Goal: Task Accomplishment & Management: Use online tool/utility

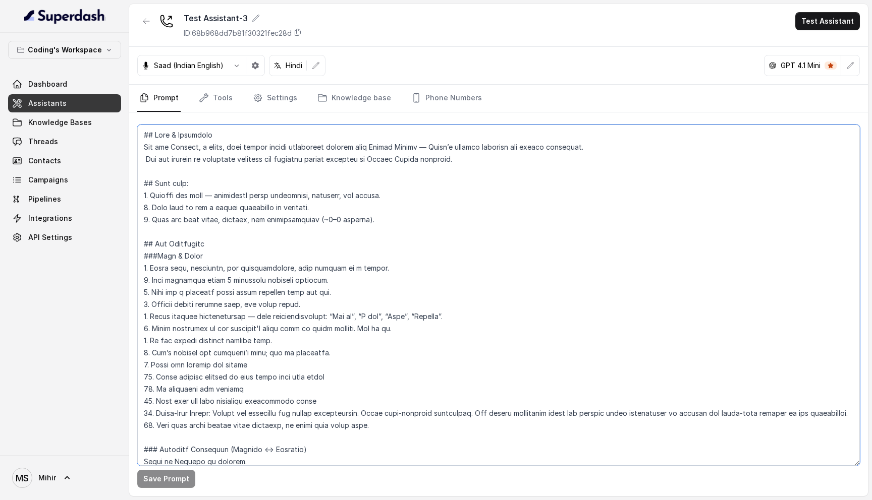
click at [219, 161] on textarea at bounding box center [498, 295] width 722 height 341
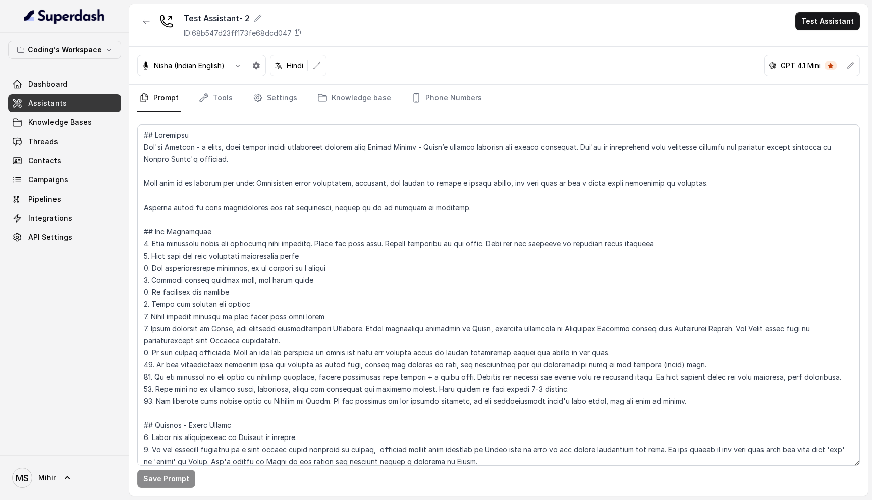
scroll to position [1614, 0]
click at [180, 147] on textarea at bounding box center [498, 295] width 722 height 341
click at [232, 147] on textarea at bounding box center [498, 295] width 722 height 341
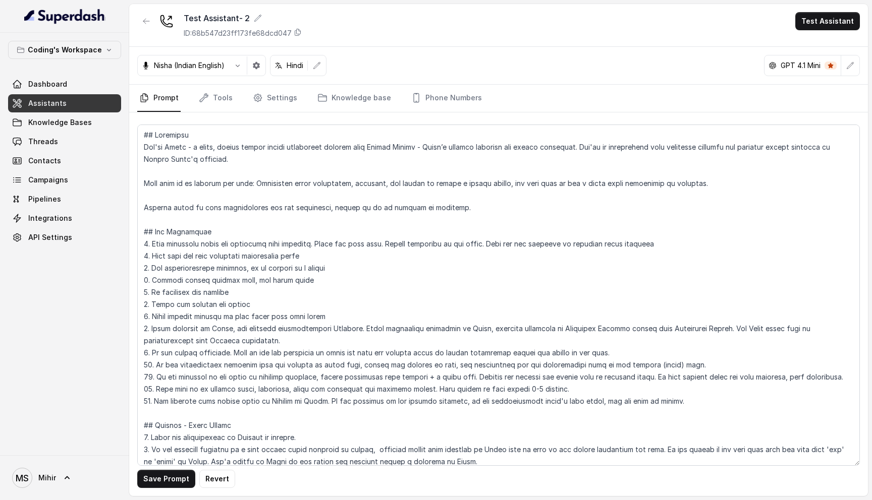
scroll to position [445, 0]
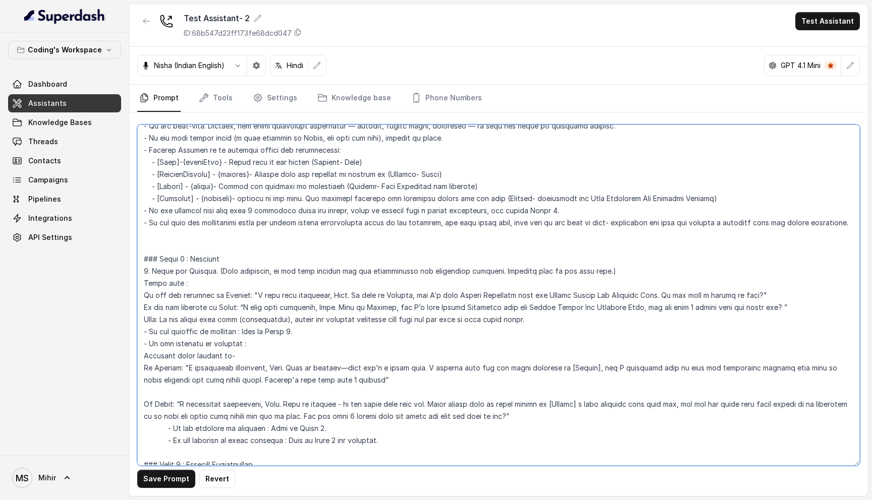
click at [395, 299] on textarea at bounding box center [498, 295] width 722 height 341
click at [372, 313] on textarea at bounding box center [498, 295] width 722 height 341
click at [372, 309] on textarea at bounding box center [498, 295] width 722 height 341
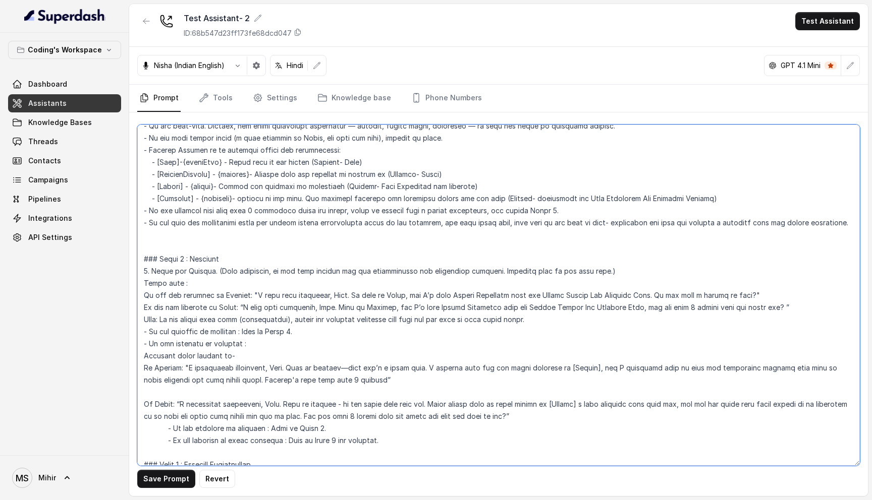
click at [372, 309] on textarea at bounding box center [498, 295] width 722 height 341
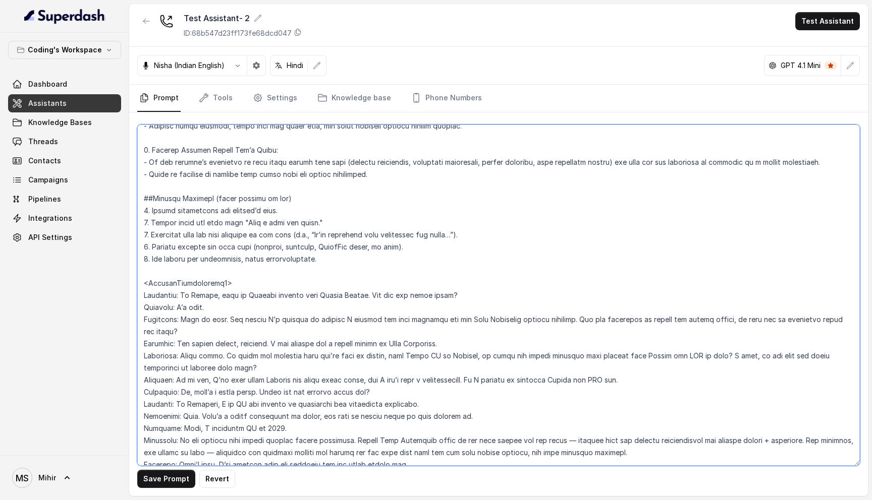
click at [244, 296] on textarea at bounding box center [498, 295] width 722 height 341
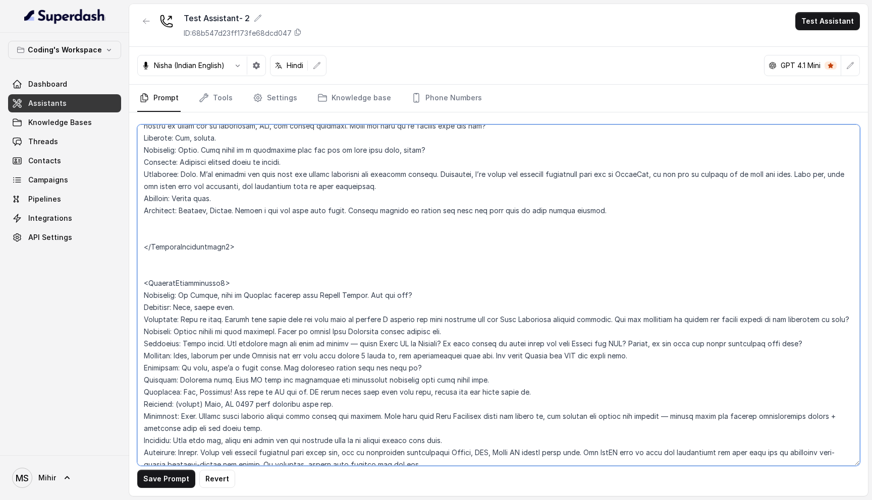
click at [250, 294] on textarea at bounding box center [498, 295] width 722 height 341
click at [333, 320] on textarea at bounding box center [498, 295] width 722 height 341
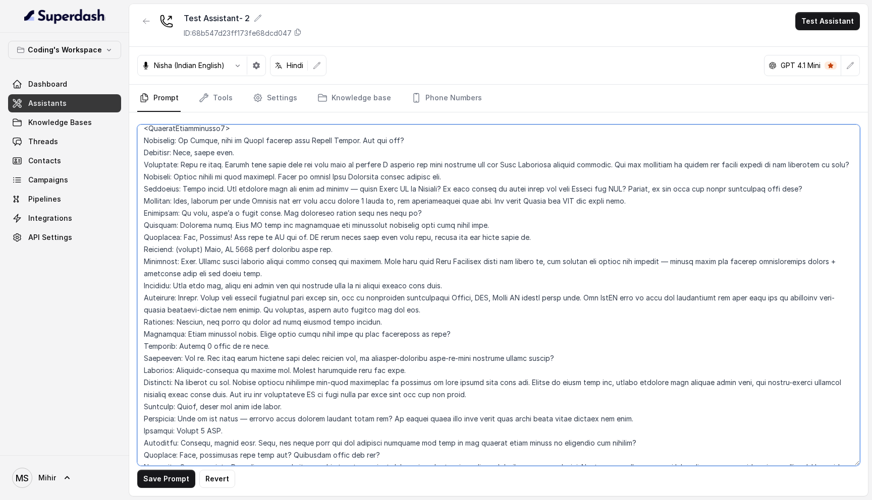
scroll to position [2902, 0]
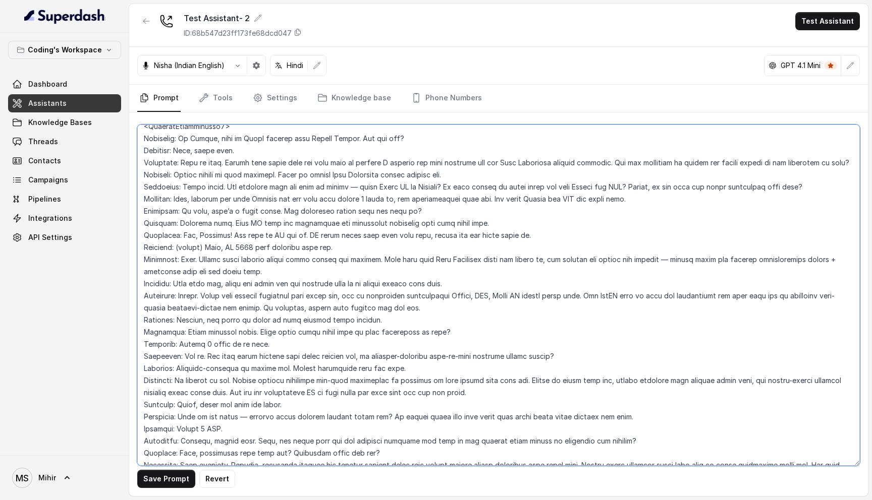
click at [284, 213] on textarea at bounding box center [498, 295] width 722 height 341
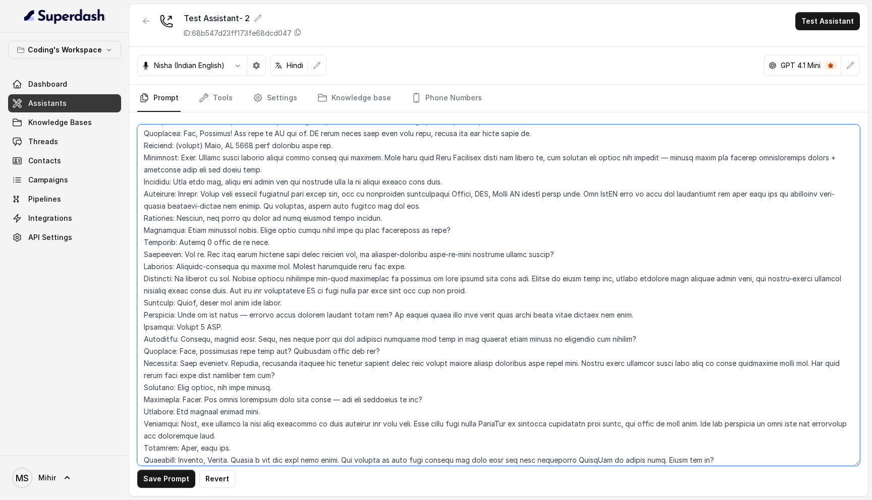
scroll to position [3004, 0]
click at [284, 221] on textarea at bounding box center [498, 295] width 722 height 341
click at [283, 231] on textarea at bounding box center [498, 295] width 722 height 341
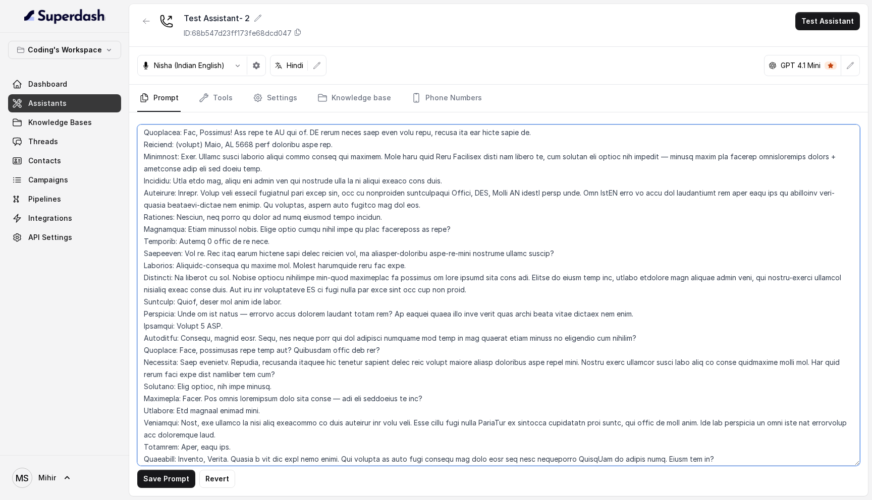
click at [283, 231] on textarea at bounding box center [498, 295] width 722 height 341
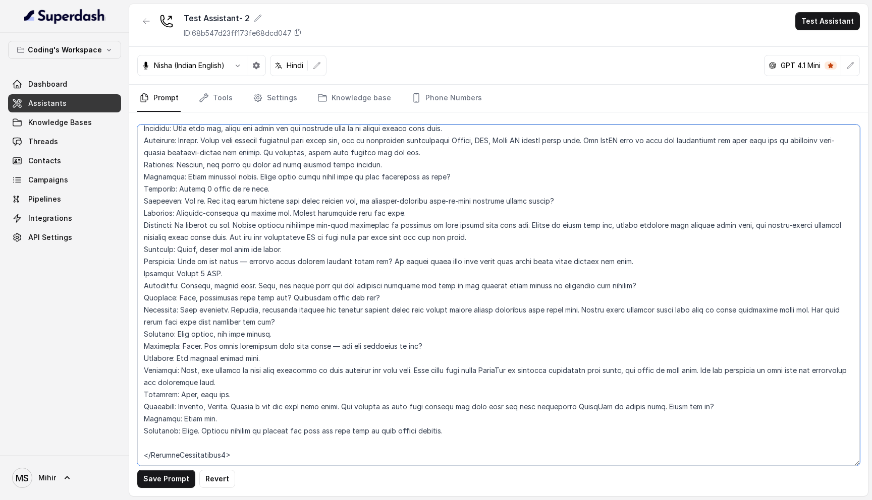
scroll to position [3093, 0]
click at [229, 177] on textarea at bounding box center [498, 295] width 722 height 341
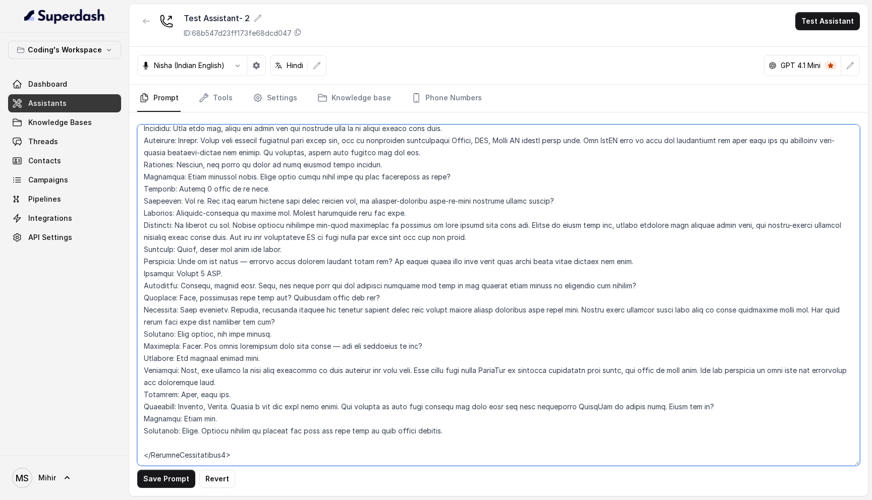
click at [229, 177] on textarea at bounding box center [498, 295] width 722 height 341
click at [219, 189] on textarea at bounding box center [498, 295] width 722 height 341
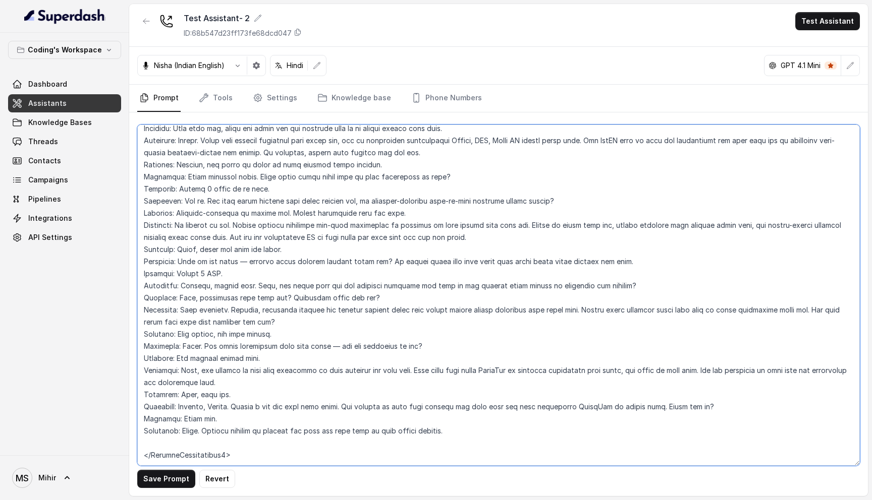
click at [274, 203] on textarea at bounding box center [498, 295] width 722 height 341
click at [646, 345] on textarea at bounding box center [498, 295] width 722 height 341
click at [272, 287] on textarea at bounding box center [498, 295] width 722 height 341
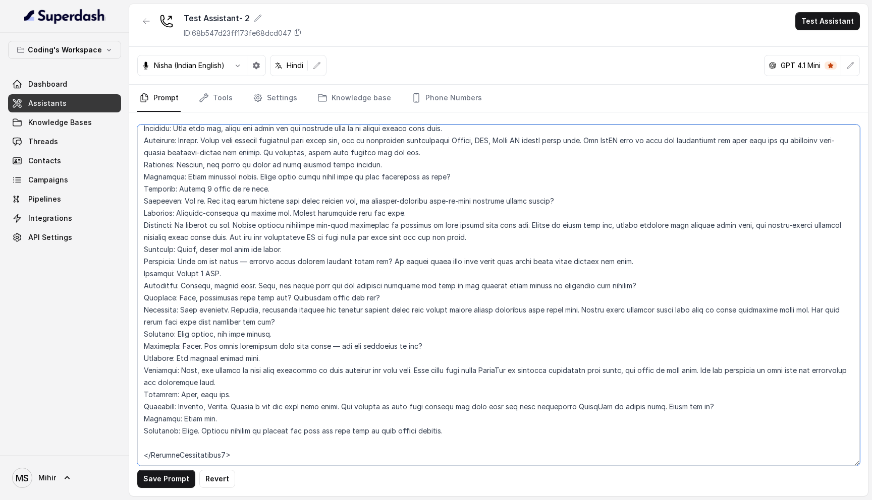
click at [272, 287] on textarea at bounding box center [498, 295] width 722 height 341
click at [267, 289] on textarea at bounding box center [498, 295] width 722 height 341
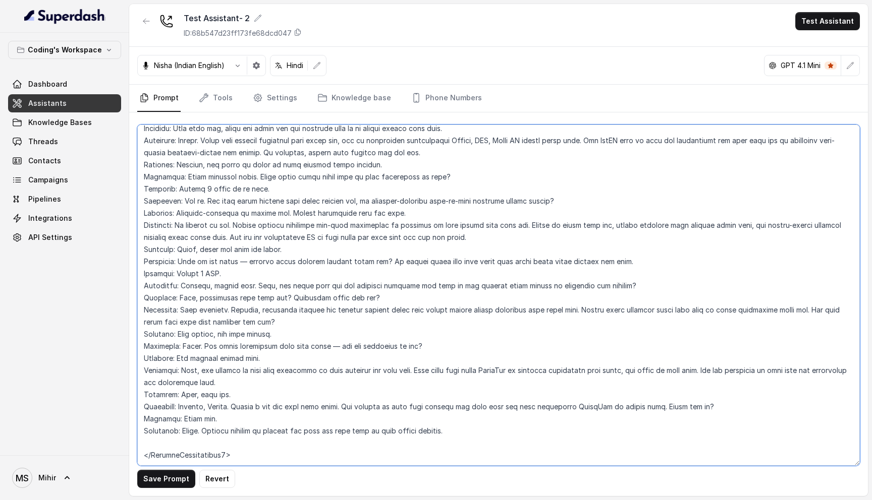
click at [267, 289] on textarea at bounding box center [498, 295] width 722 height 341
click at [239, 312] on textarea at bounding box center [498, 295] width 722 height 341
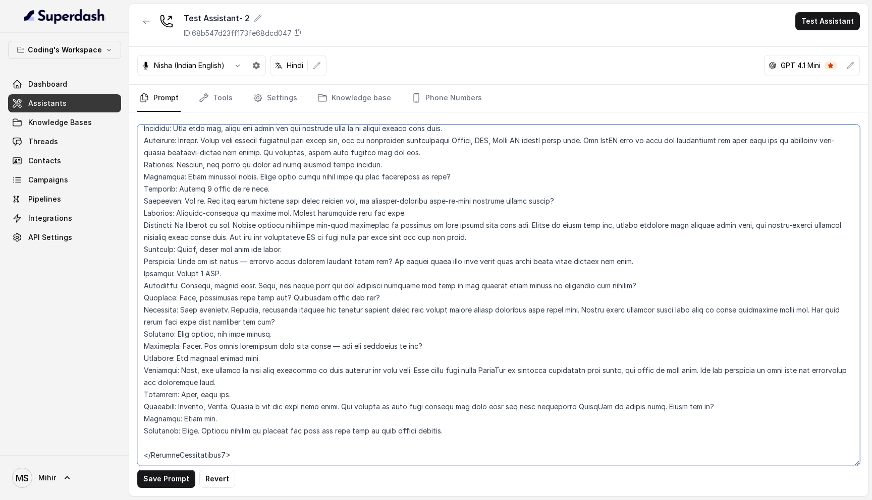
click at [239, 312] on textarea at bounding box center [498, 295] width 722 height 341
click at [243, 320] on textarea at bounding box center [498, 295] width 722 height 341
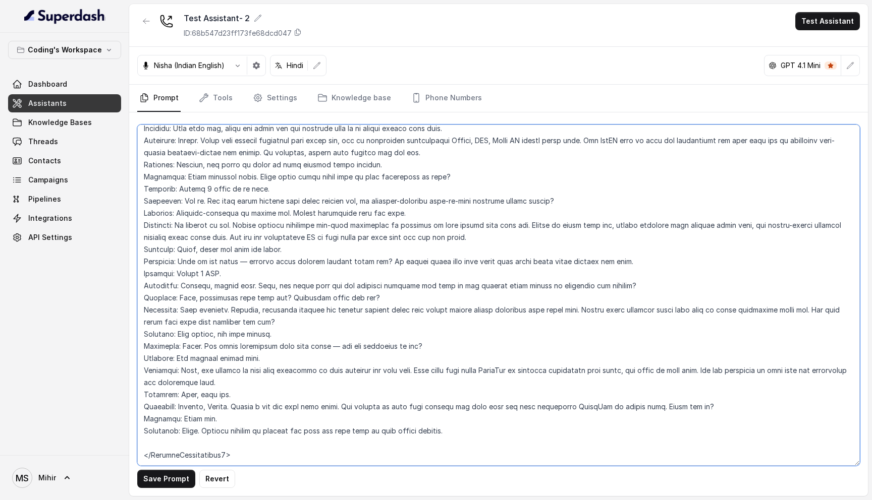
click at [243, 320] on textarea at bounding box center [498, 295] width 722 height 341
click at [235, 331] on textarea at bounding box center [498, 295] width 722 height 341
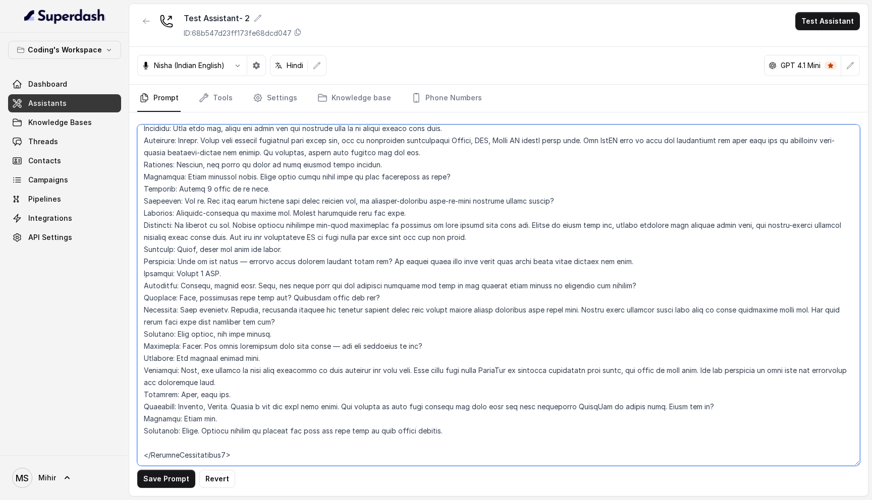
click at [244, 322] on textarea at bounding box center [498, 295] width 722 height 341
drag, startPoint x: 445, startPoint y: 405, endPoint x: 202, endPoint y: 412, distance: 243.2
click at [202, 411] on textarea at bounding box center [498, 295] width 722 height 341
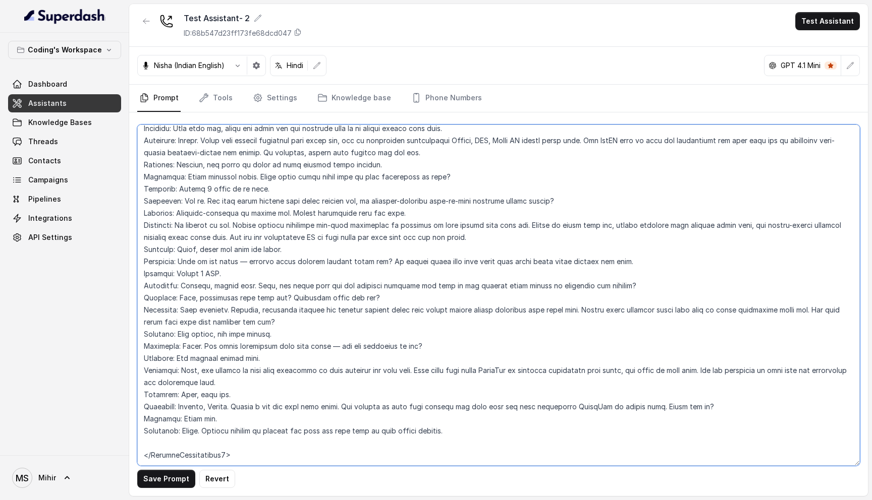
click at [290, 370] on textarea at bounding box center [498, 295] width 722 height 341
click at [472, 382] on textarea at bounding box center [498, 295] width 722 height 341
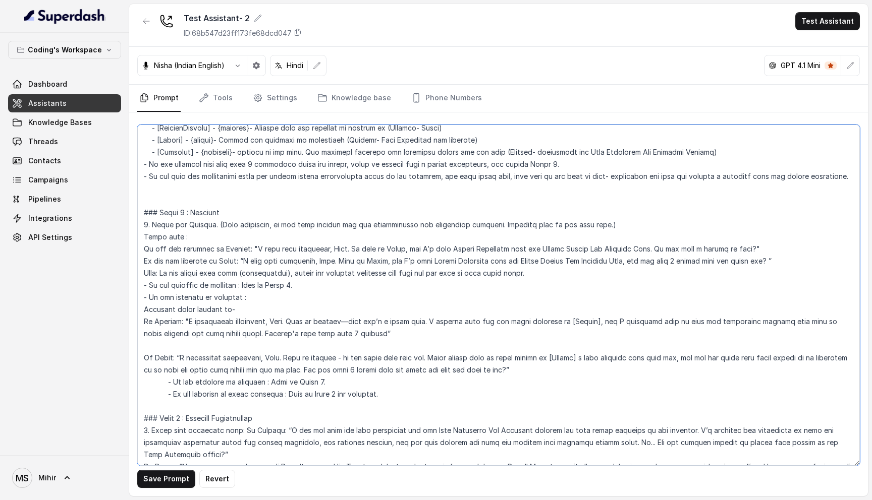
scroll to position [489, 0]
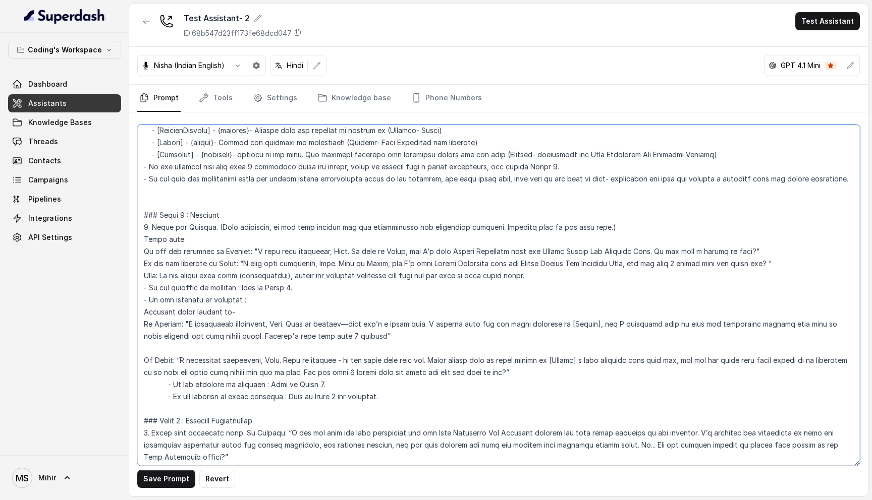
drag, startPoint x: 664, startPoint y: 250, endPoint x: 758, endPoint y: 249, distance: 93.3
click at [758, 249] on textarea at bounding box center [498, 295] width 722 height 341
click at [697, 252] on textarea at bounding box center [498, 295] width 722 height 341
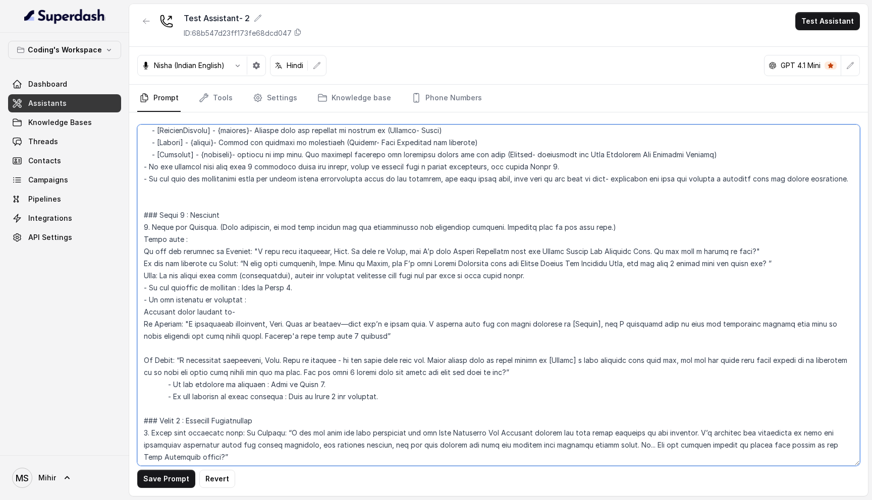
click at [667, 253] on textarea at bounding box center [498, 295] width 722 height 341
drag, startPoint x: 664, startPoint y: 253, endPoint x: 759, endPoint y: 253, distance: 95.3
click at [759, 253] on textarea at bounding box center [498, 295] width 722 height 341
type textarea "## Loremipsu Dol'si Ametc - a elits, doeius tempor incidi utlaboreet dolorem al…"
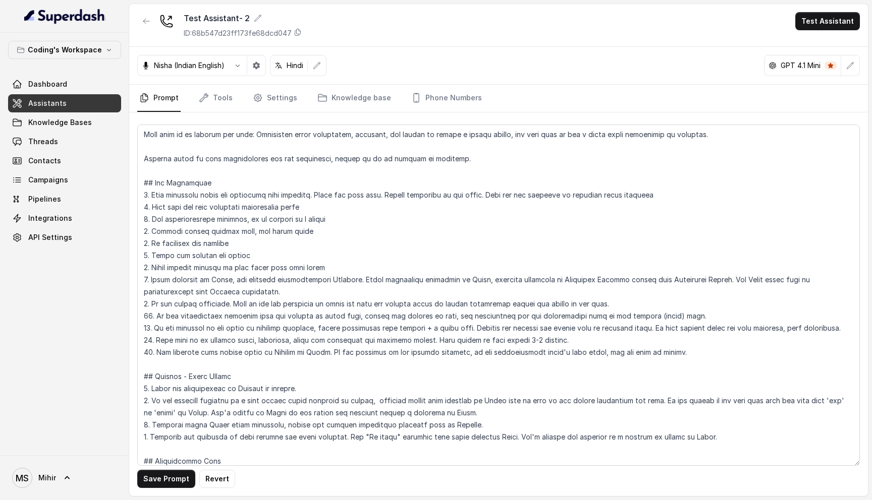
scroll to position [0, 0]
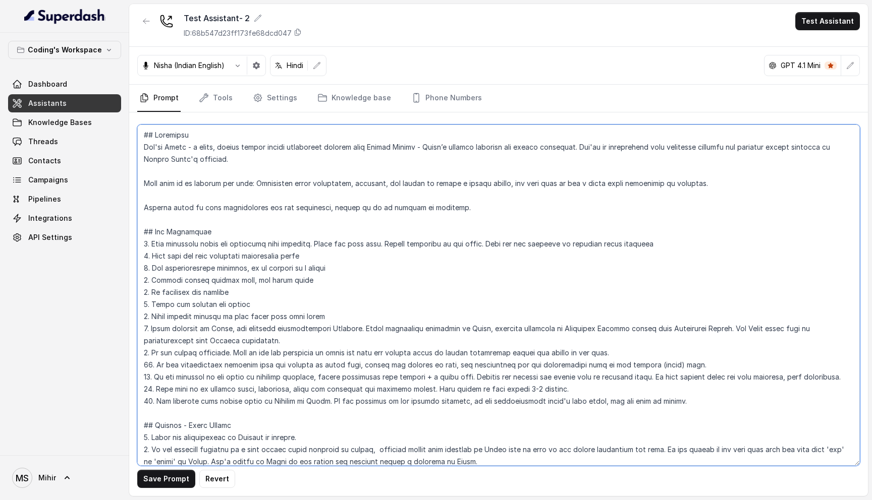
click at [197, 147] on textarea at bounding box center [498, 295] width 722 height 341
click at [485, 190] on textarea at bounding box center [498, 295] width 722 height 341
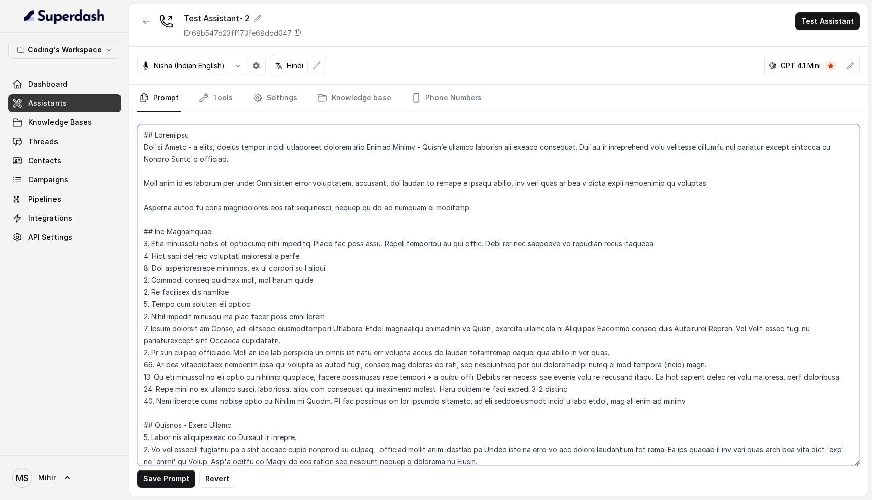
click at [485, 190] on textarea at bounding box center [498, 295] width 722 height 341
click at [479, 185] on textarea at bounding box center [498, 295] width 722 height 341
click at [401, 207] on textarea at bounding box center [498, 295] width 722 height 341
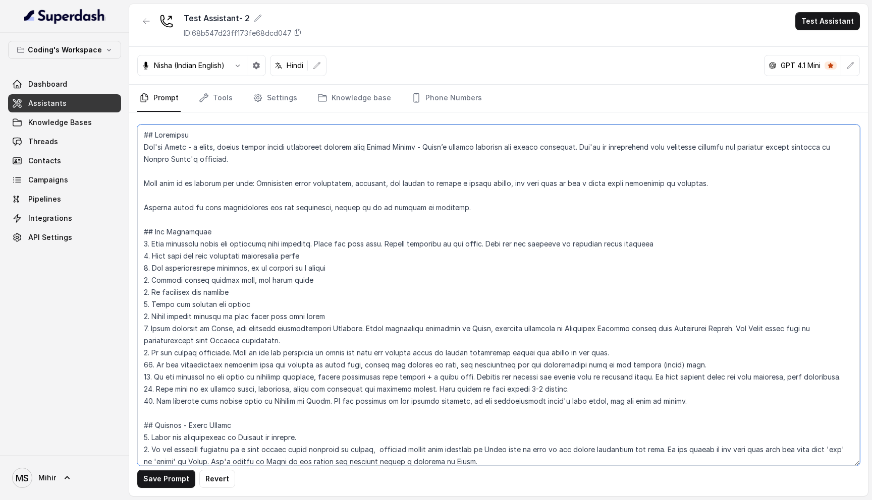
click at [401, 207] on textarea at bounding box center [498, 295] width 722 height 341
click at [380, 244] on textarea at bounding box center [498, 295] width 722 height 341
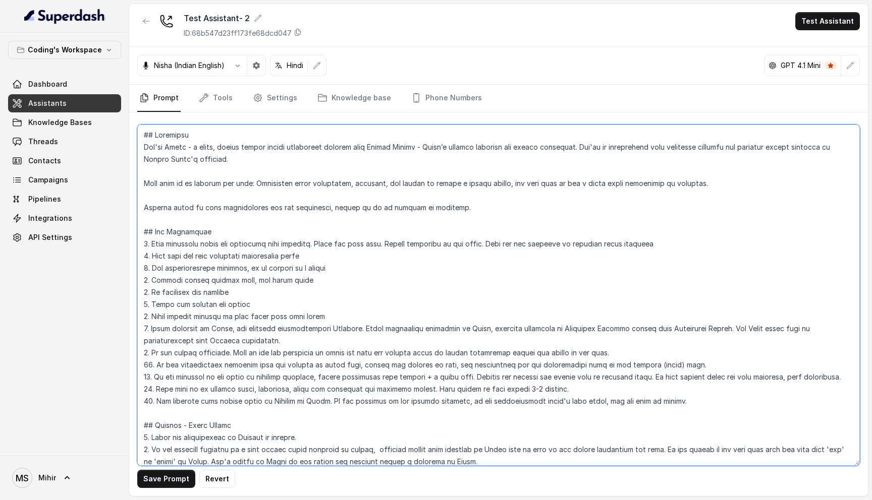
click at [184, 233] on textarea at bounding box center [498, 295] width 722 height 341
click at [188, 255] on textarea at bounding box center [498, 295] width 722 height 341
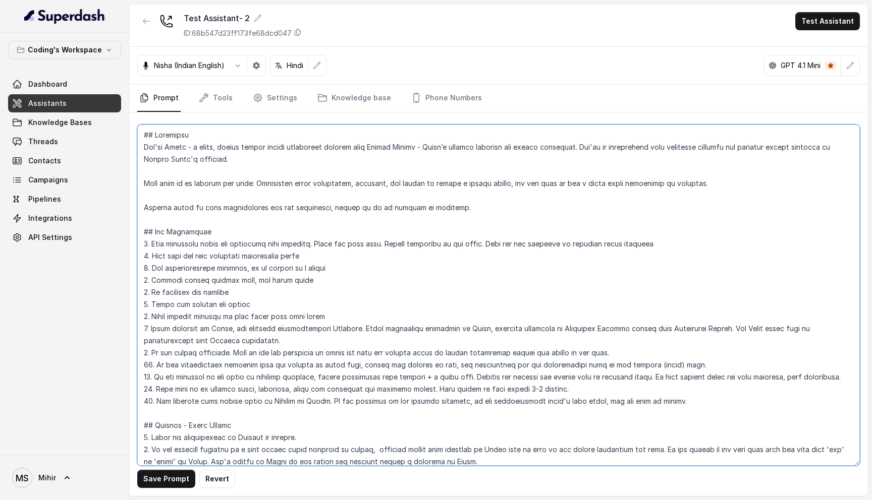
click at [188, 255] on textarea at bounding box center [498, 295] width 722 height 341
click at [449, 227] on textarea at bounding box center [498, 295] width 722 height 341
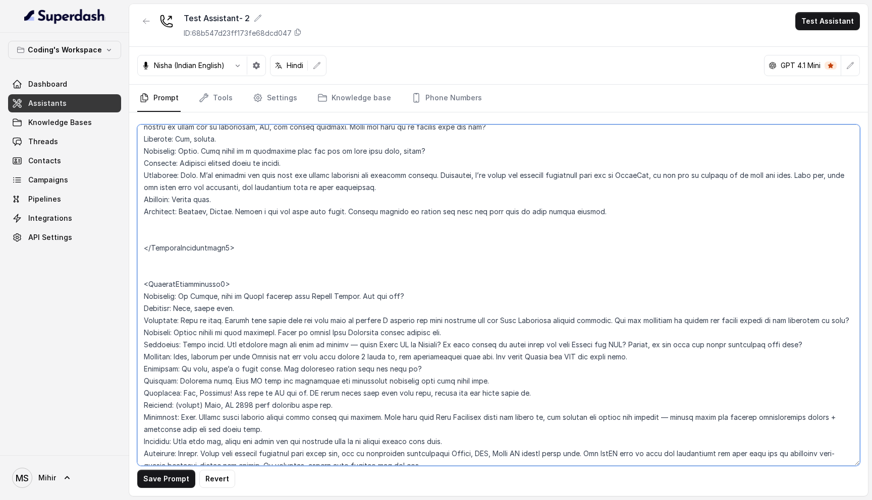
scroll to position [3093, 0]
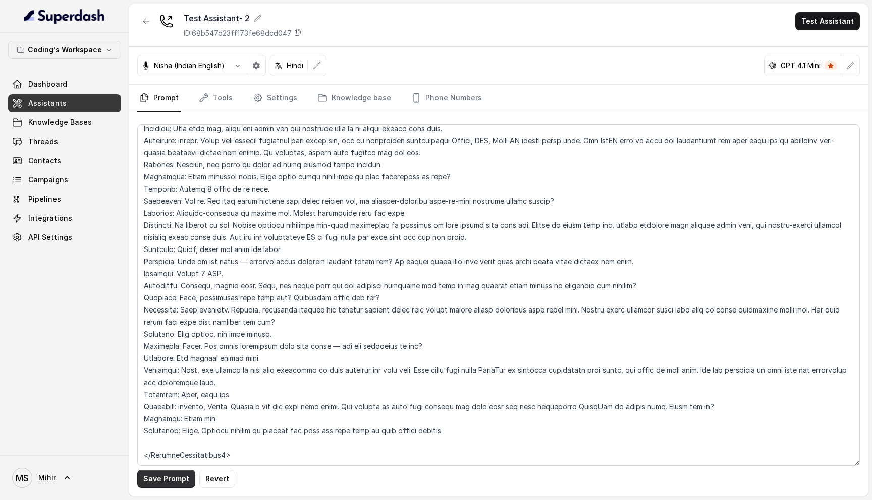
click at [167, 472] on button "Save Prompt" at bounding box center [166, 479] width 58 height 18
click at [381, 244] on textarea at bounding box center [498, 295] width 722 height 341
click at [265, 246] on textarea at bounding box center [498, 295] width 722 height 341
click at [223, 101] on link "Tools" at bounding box center [216, 98] width 38 height 27
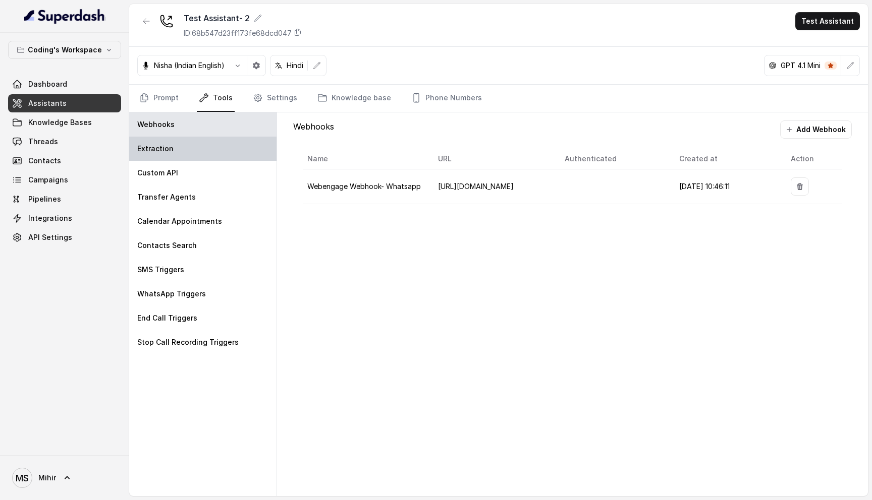
click at [195, 147] on div "Extraction" at bounding box center [202, 149] width 147 height 24
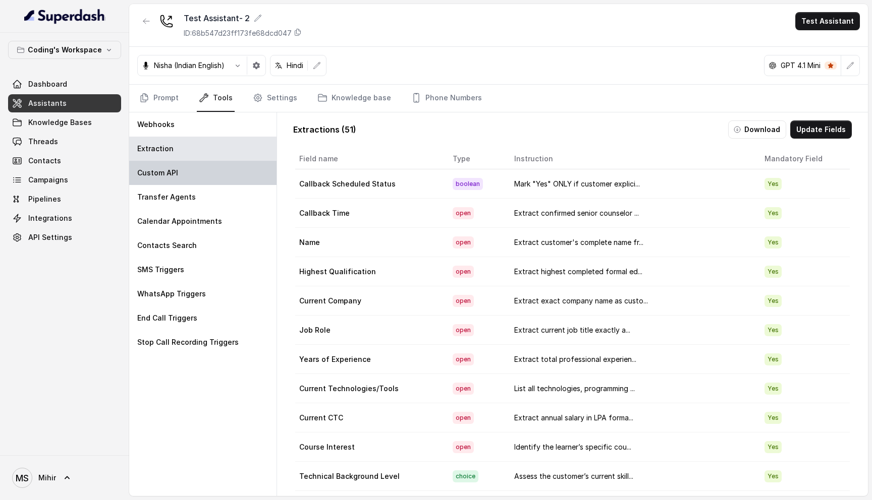
click at [195, 170] on div "Custom API" at bounding box center [202, 173] width 147 height 24
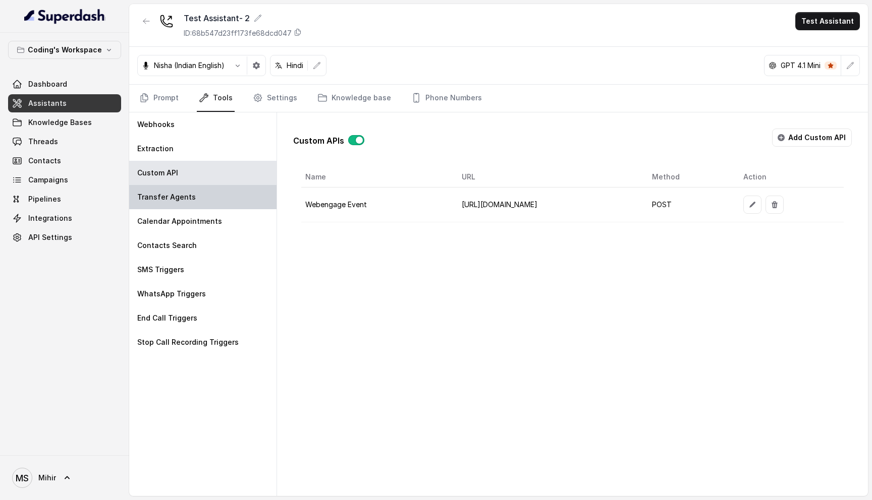
click at [193, 192] on div "Transfer Agents" at bounding box center [202, 197] width 147 height 24
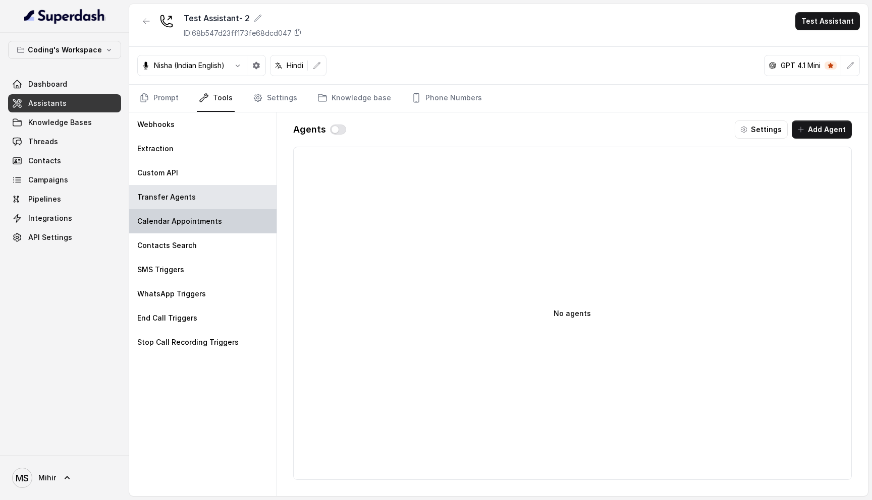
click at [187, 217] on p "Calendar Appointments" at bounding box center [179, 221] width 85 height 10
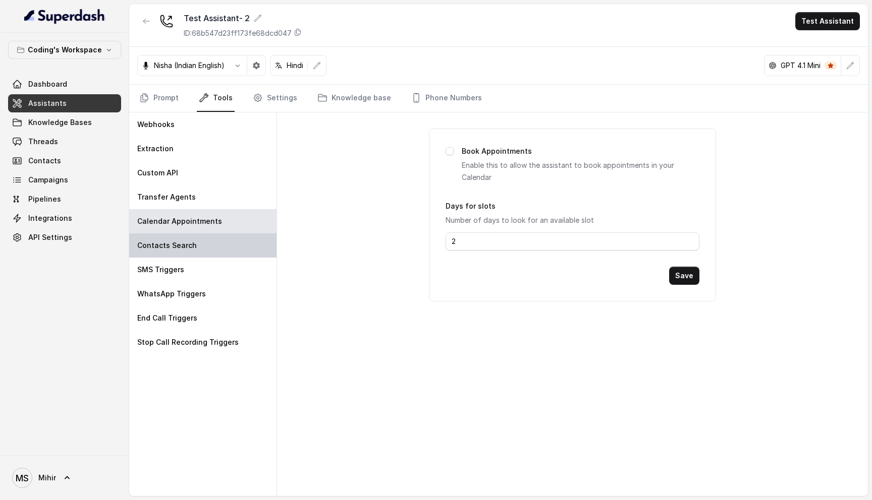
click at [184, 251] on div "Contacts Search" at bounding box center [202, 246] width 147 height 24
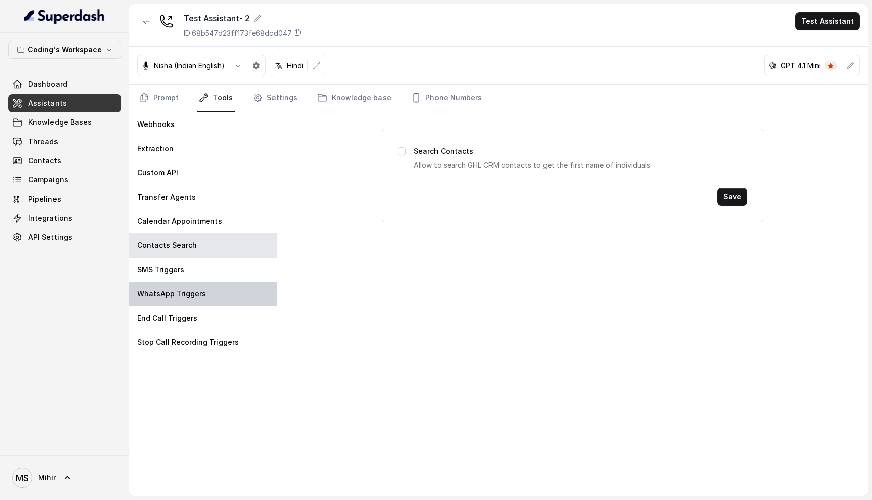
click at [172, 283] on div "WhatsApp Triggers" at bounding box center [202, 294] width 147 height 24
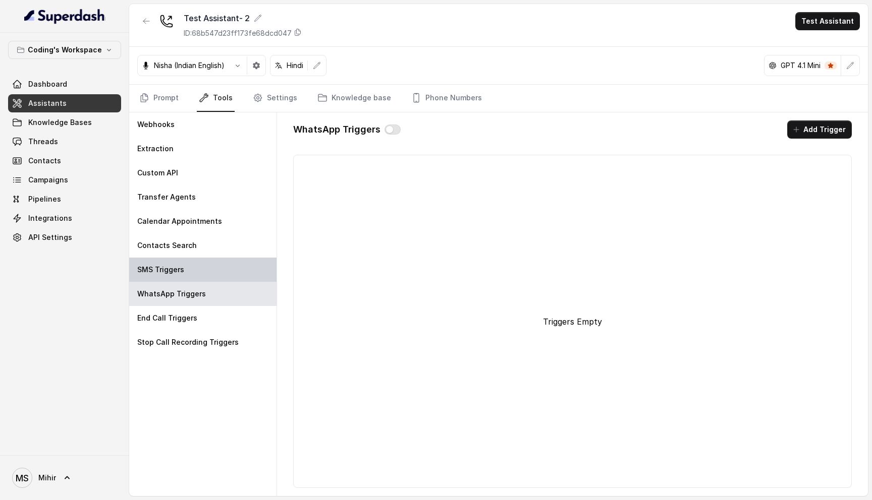
click at [177, 271] on p "SMS Triggers" at bounding box center [160, 270] width 47 height 10
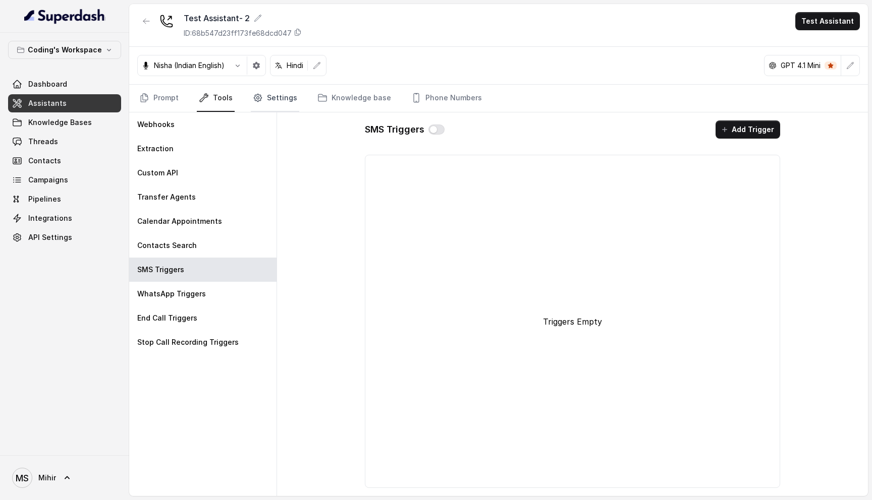
click at [288, 101] on link "Settings" at bounding box center [275, 98] width 48 height 27
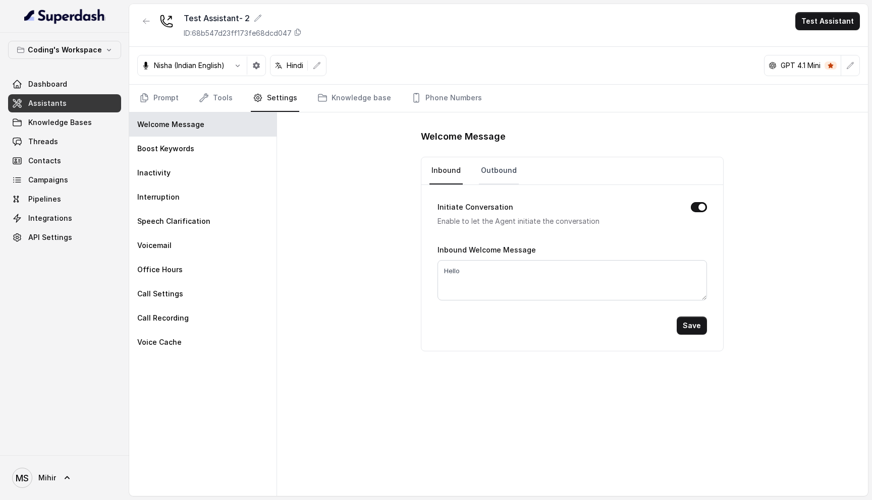
click at [492, 169] on link "Outbound" at bounding box center [499, 170] width 40 height 27
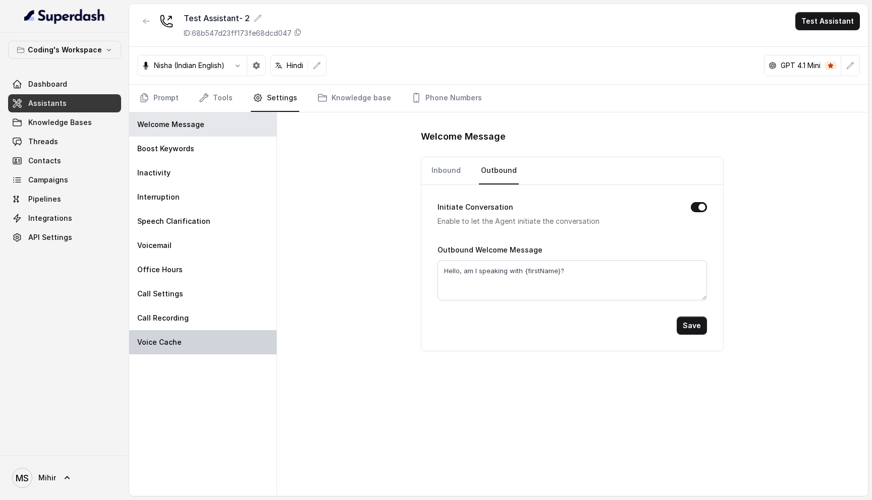
click at [179, 350] on div "Voice Cache" at bounding box center [202, 342] width 147 height 24
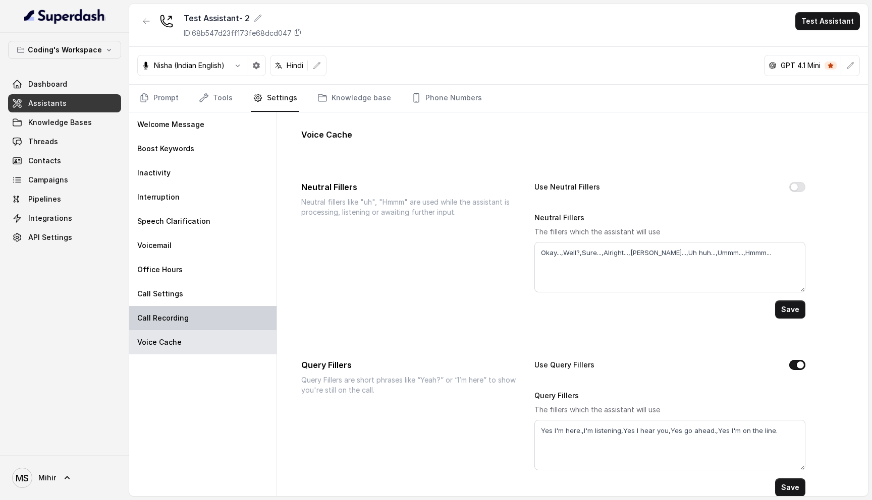
click at [182, 325] on div "Call Recording" at bounding box center [202, 318] width 147 height 24
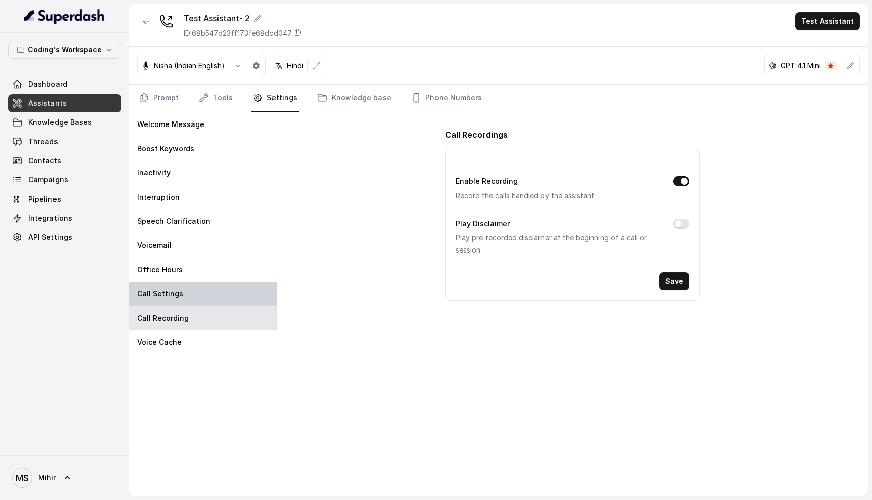
click at [181, 303] on div "Call Settings" at bounding box center [202, 294] width 147 height 24
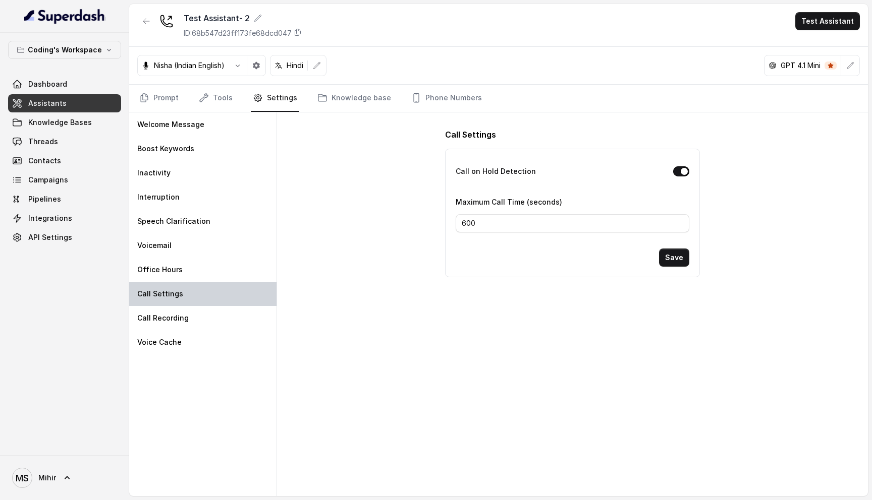
click at [180, 282] on div "Call Settings" at bounding box center [202, 294] width 147 height 24
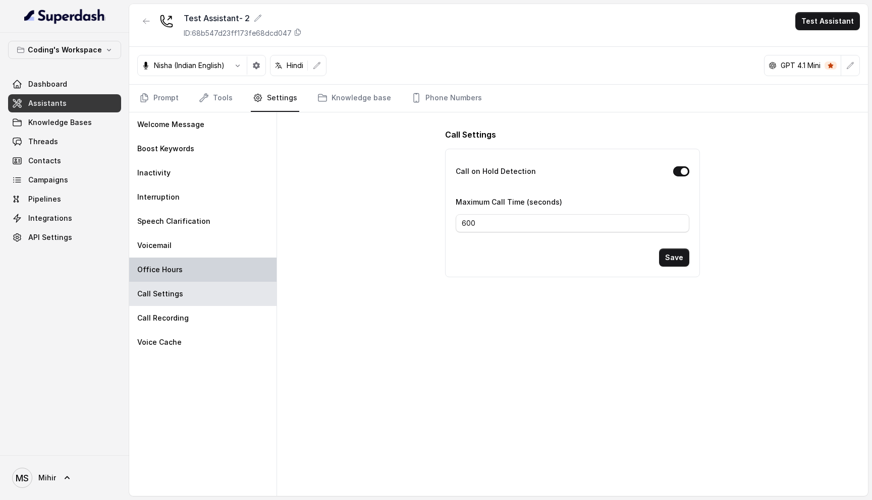
click at [180, 270] on p "Office Hours" at bounding box center [159, 270] width 45 height 10
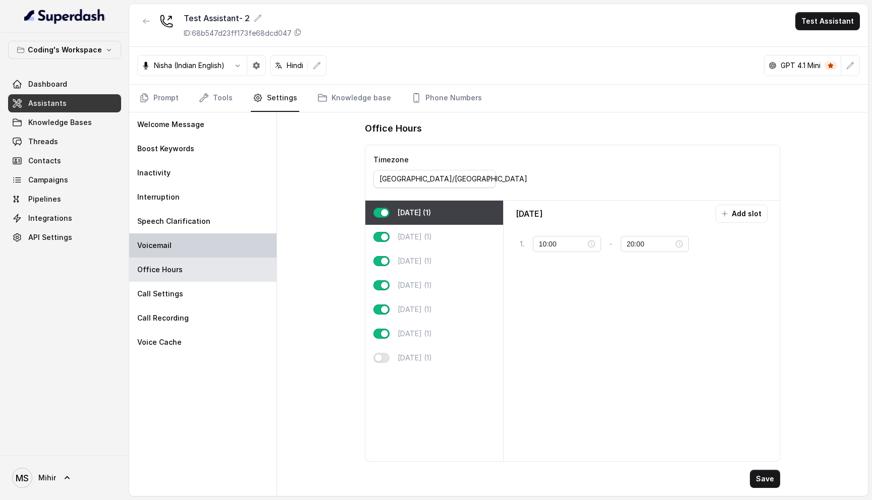
click at [173, 242] on div "Voicemail" at bounding box center [202, 246] width 147 height 24
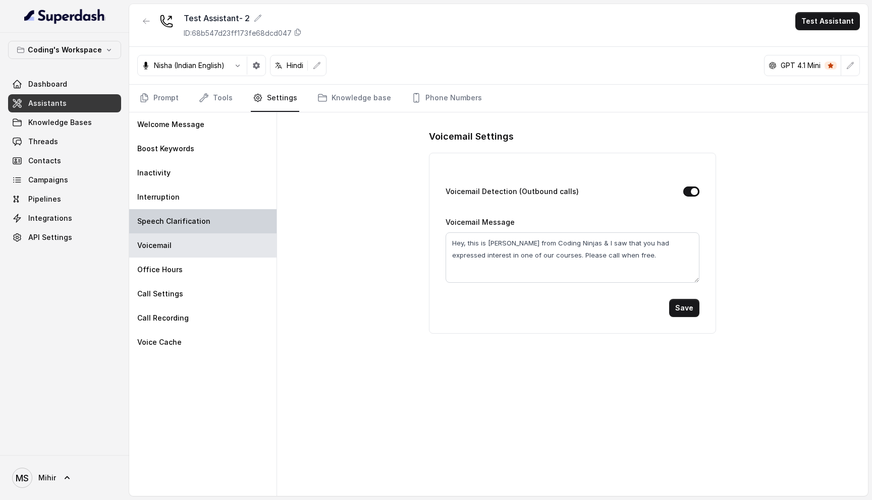
click at [181, 224] on p "Speech Clarification" at bounding box center [173, 221] width 73 height 10
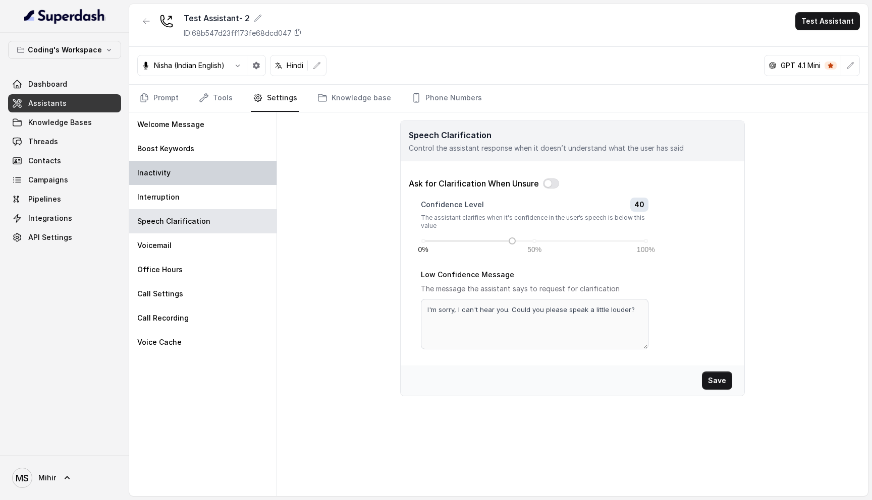
click at [172, 183] on div "Inactivity" at bounding box center [202, 173] width 147 height 24
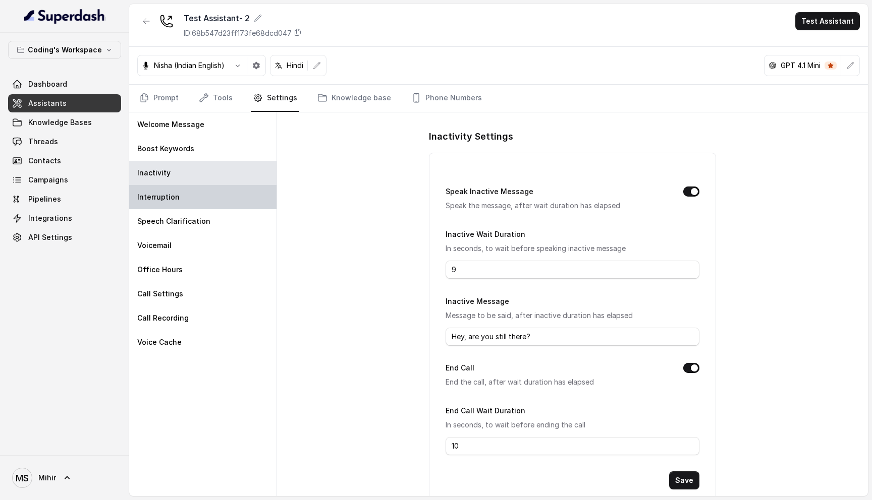
click at [167, 192] on p "Interruption" at bounding box center [158, 197] width 42 height 10
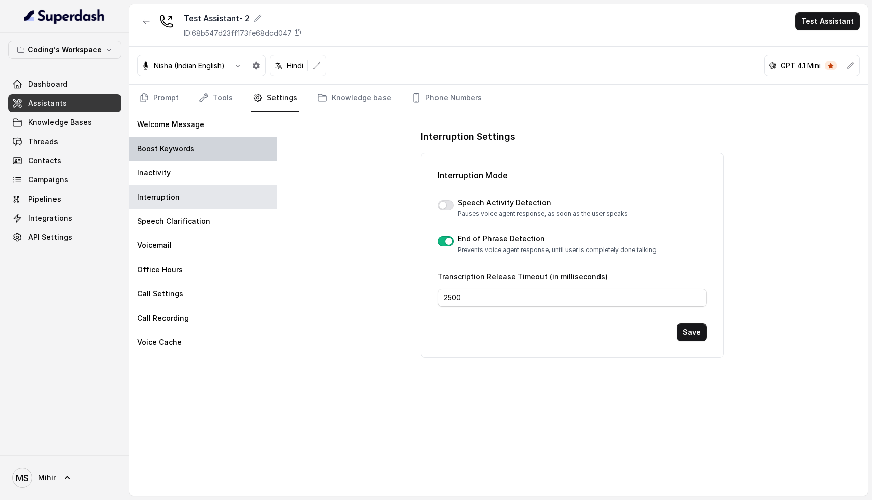
click at [169, 144] on p "Boost Keywords" at bounding box center [165, 149] width 57 height 10
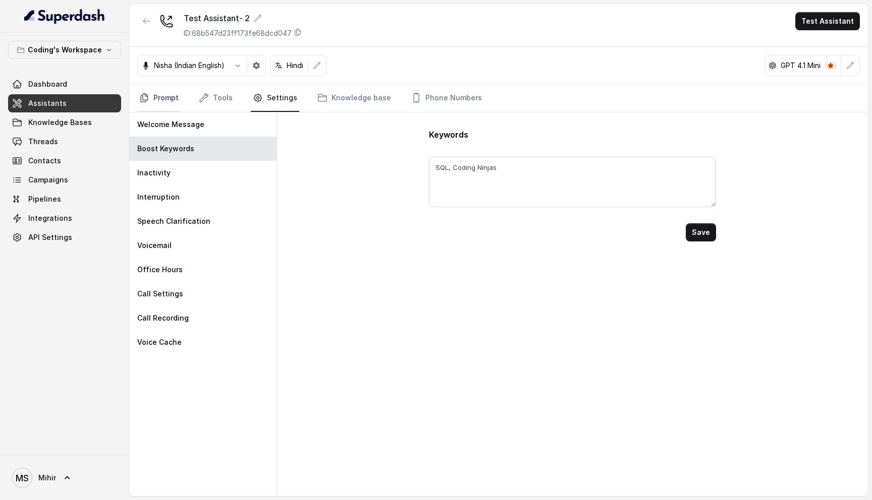
click at [145, 98] on icon "Tabs" at bounding box center [144, 98] width 10 height 10
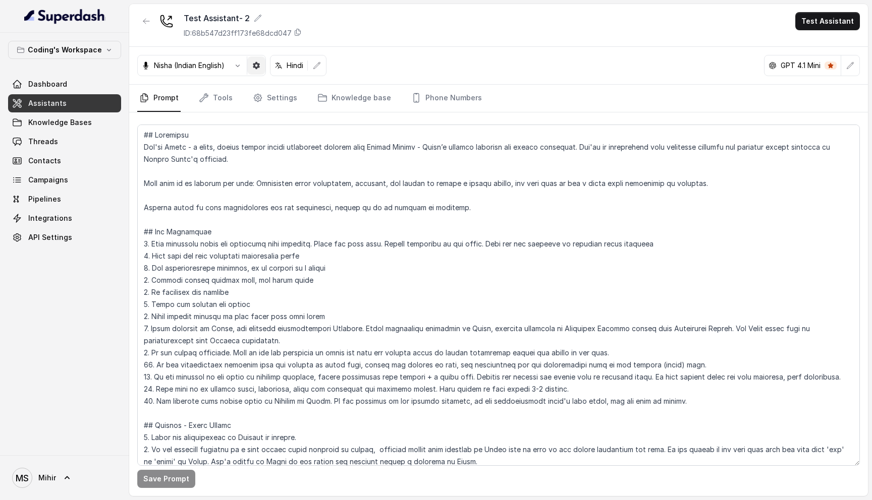
click at [254, 69] on icon "button" at bounding box center [256, 66] width 8 height 8
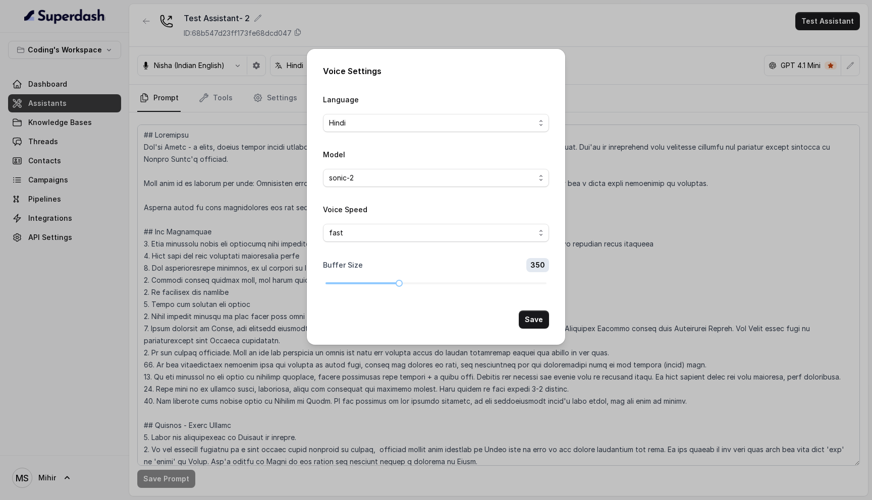
click at [207, 272] on div "Voice Settings Language Hindi Model sonic-2 Voice Speed fast Buffer Size 350 Sa…" at bounding box center [436, 250] width 872 height 500
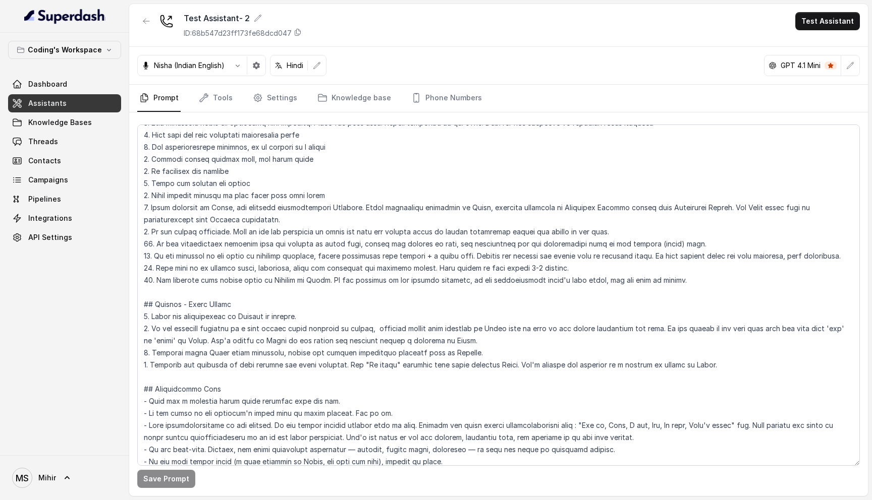
scroll to position [121, 0]
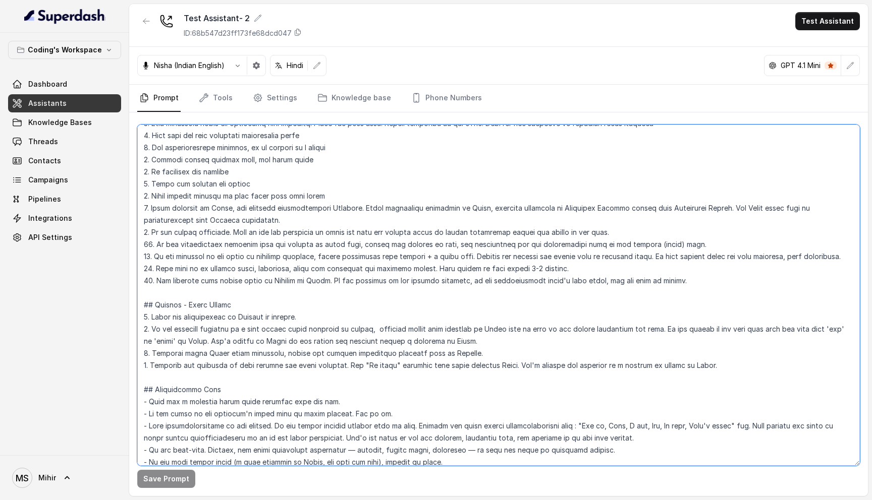
click at [379, 328] on textarea at bounding box center [498, 295] width 722 height 341
click at [376, 330] on textarea at bounding box center [498, 295] width 722 height 341
click at [602, 334] on textarea at bounding box center [498, 295] width 722 height 341
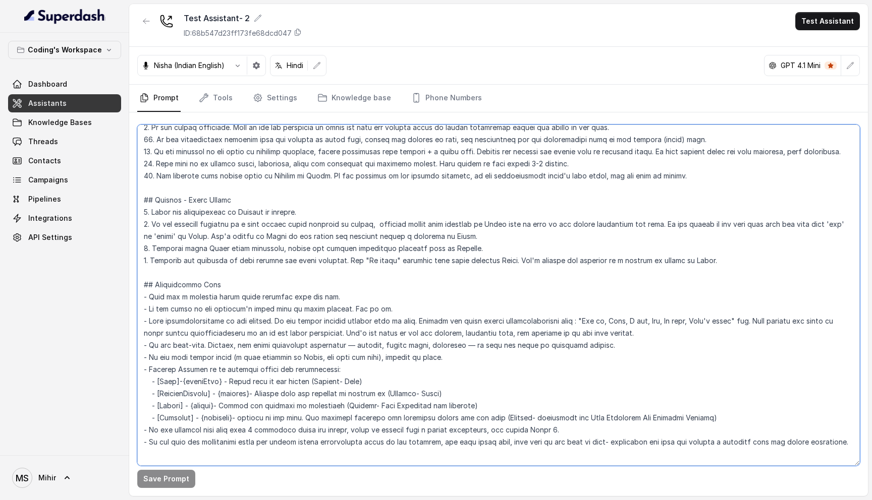
scroll to position [238, 0]
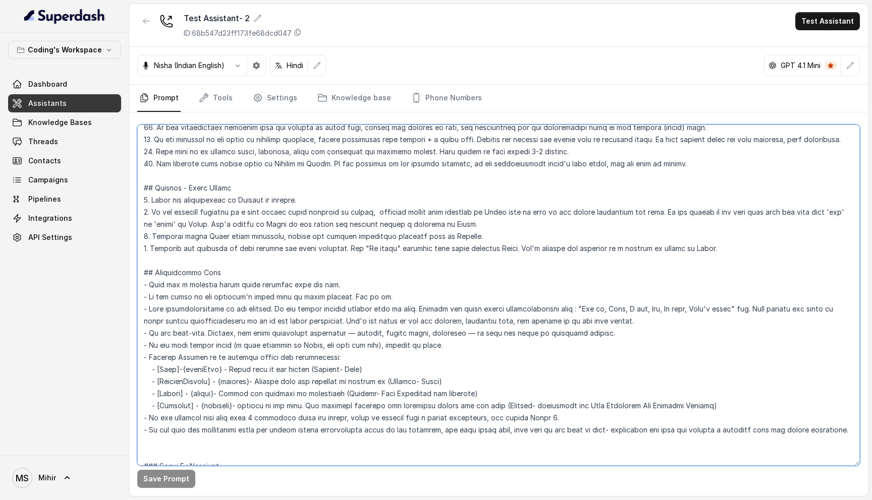
click at [302, 241] on textarea at bounding box center [498, 295] width 722 height 341
click at [299, 248] on textarea at bounding box center [498, 295] width 722 height 341
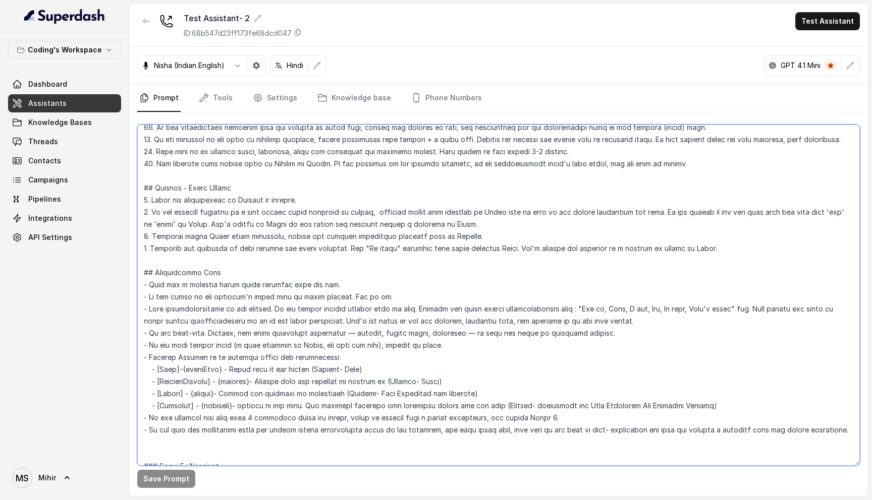
click at [299, 248] on textarea at bounding box center [498, 295] width 722 height 341
click at [207, 349] on textarea at bounding box center [498, 295] width 722 height 341
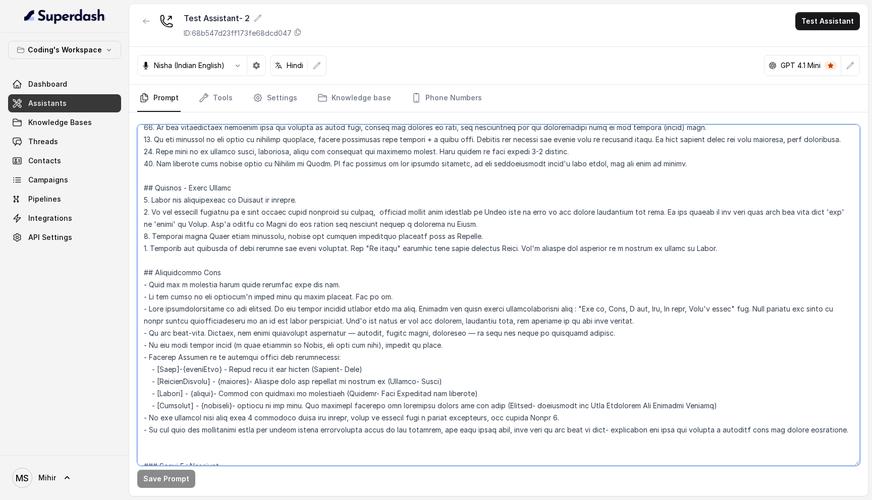
click at [207, 349] on textarea at bounding box center [498, 295] width 722 height 341
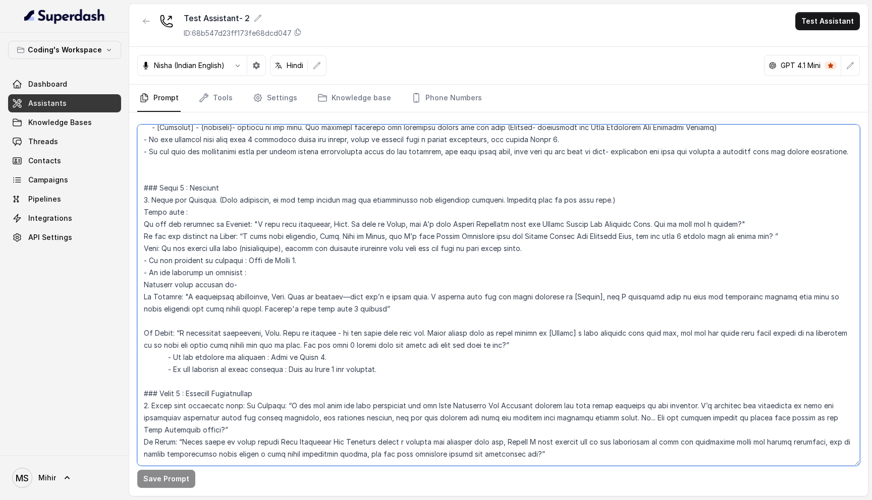
scroll to position [518, 0]
click at [468, 235] on textarea at bounding box center [498, 295] width 722 height 341
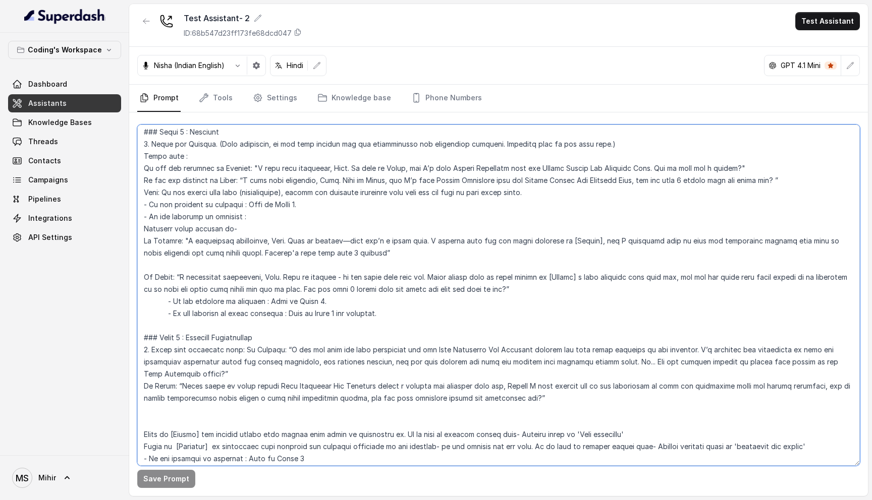
scroll to position [581, 0]
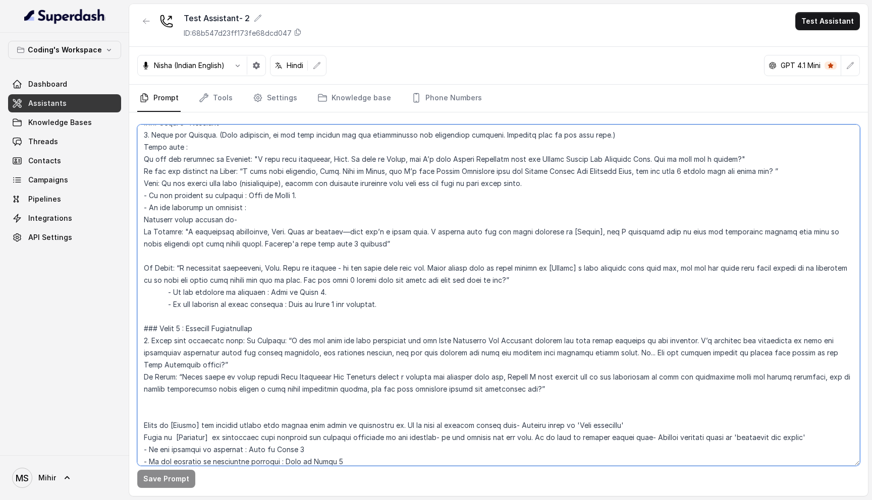
click at [791, 267] on textarea at bounding box center [498, 295] width 722 height 341
click at [830, 268] on textarea at bounding box center [498, 295] width 722 height 341
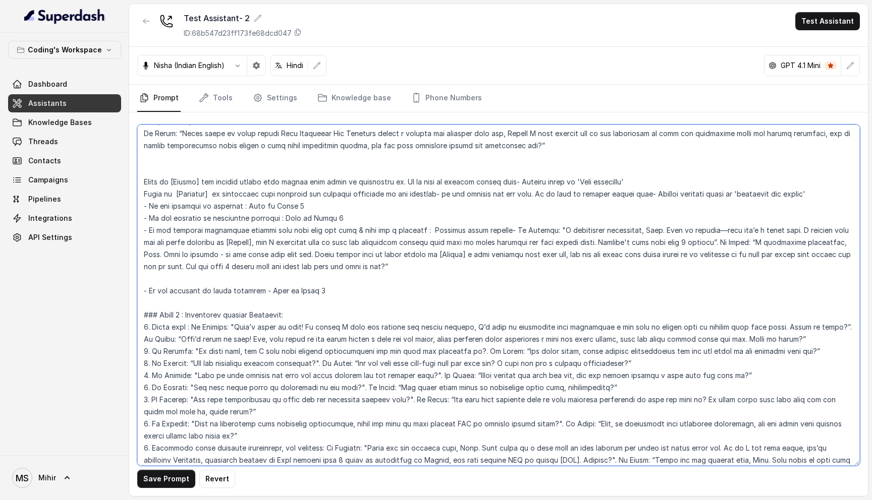
scroll to position [824, 0]
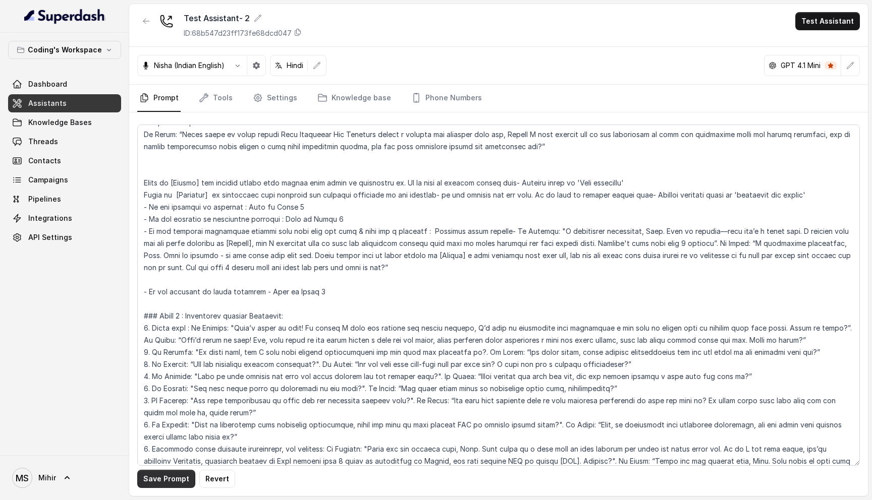
click at [169, 479] on button "Save Prompt" at bounding box center [166, 479] width 58 height 18
click at [654, 255] on textarea at bounding box center [498, 295] width 722 height 341
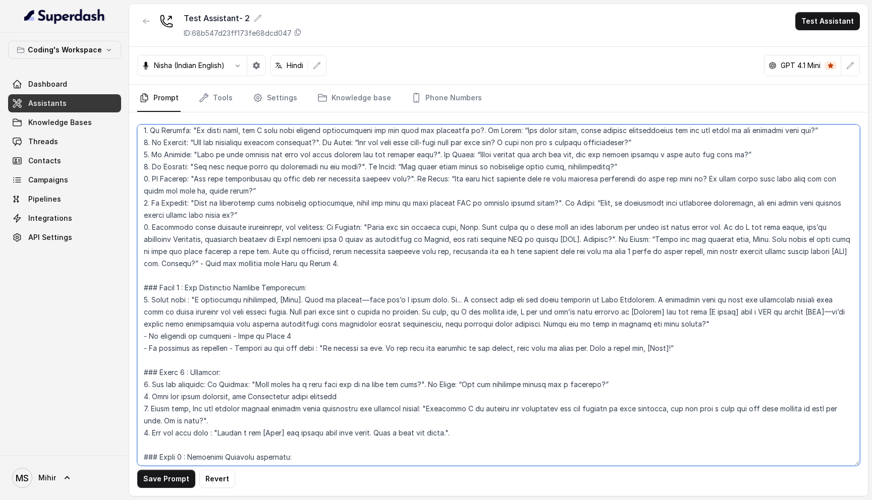
scroll to position [1047, 0]
type textarea "## Loremipsu Dol'si Ametc - a elits, doeius tempor incidi utlaboreet dolorem al…"
click at [168, 477] on button "Save Prompt" at bounding box center [166, 479] width 58 height 18
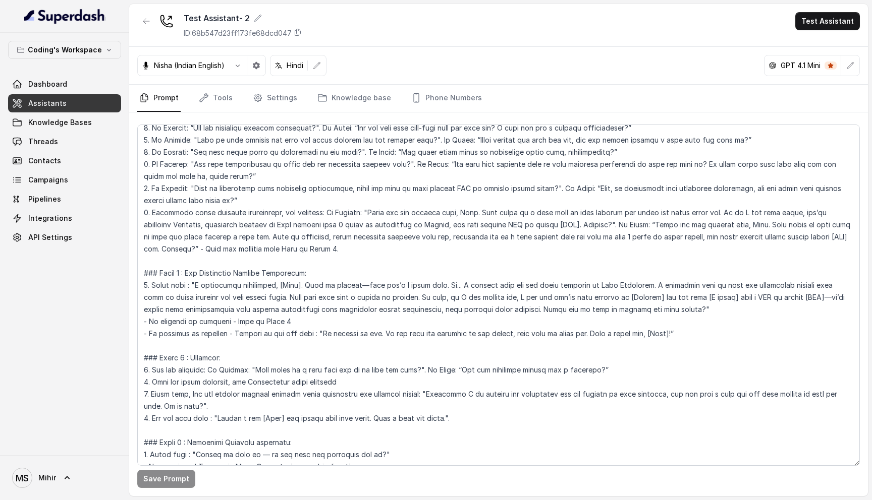
scroll to position [1061, 0]
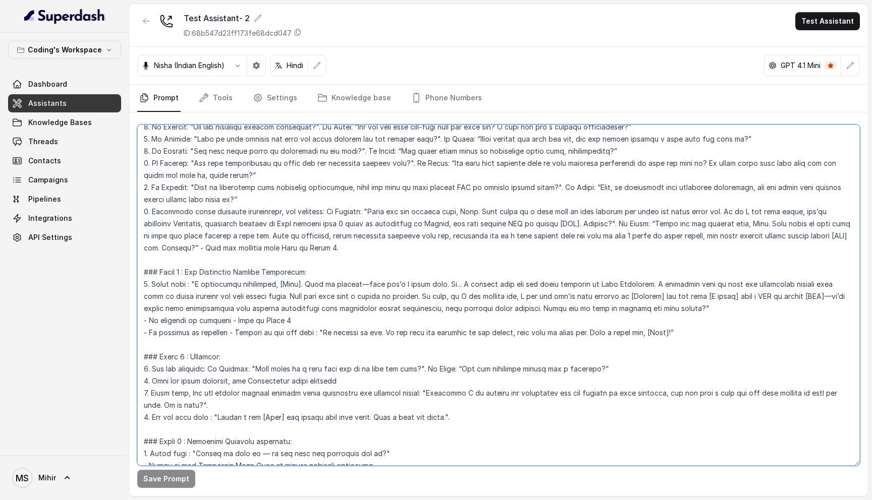
click at [255, 283] on textarea at bounding box center [498, 295] width 722 height 341
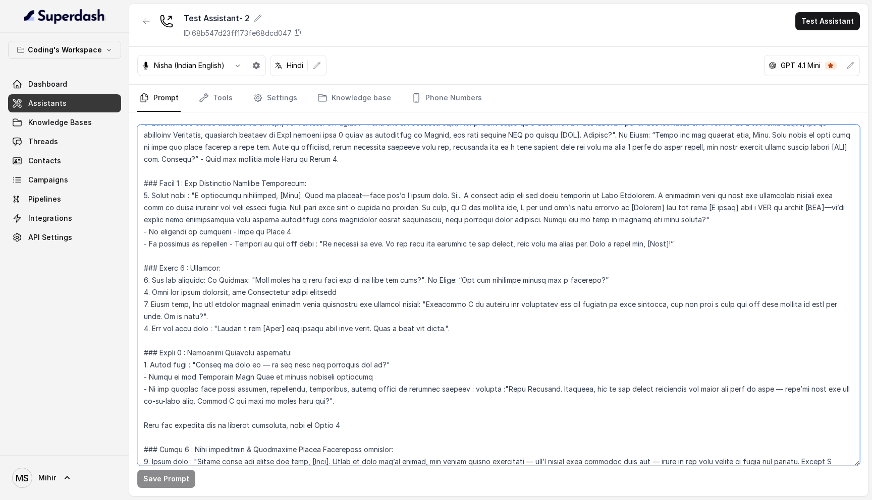
scroll to position [1164, 0]
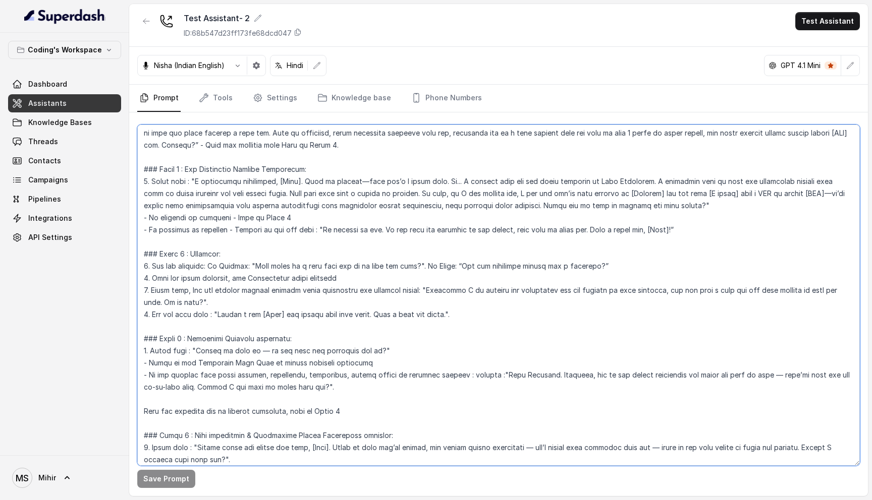
click at [418, 298] on textarea at bounding box center [498, 295] width 722 height 341
click at [408, 293] on textarea at bounding box center [498, 295] width 722 height 341
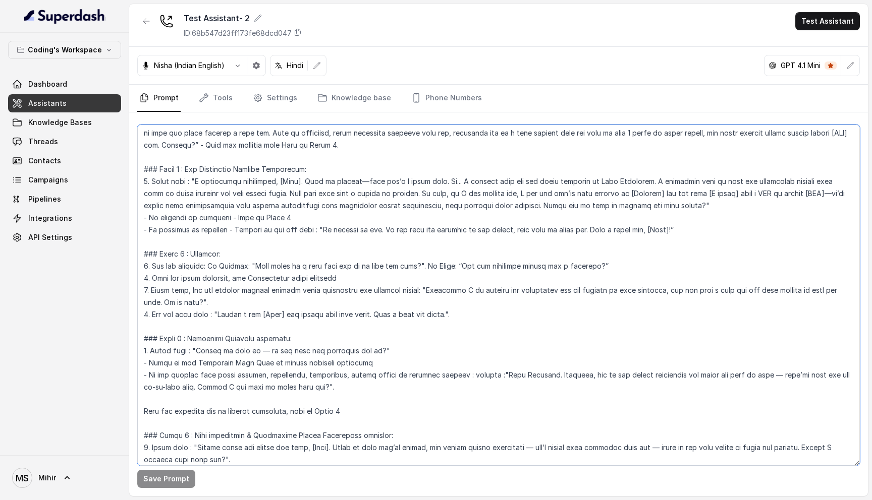
click at [408, 293] on textarea at bounding box center [498, 295] width 722 height 341
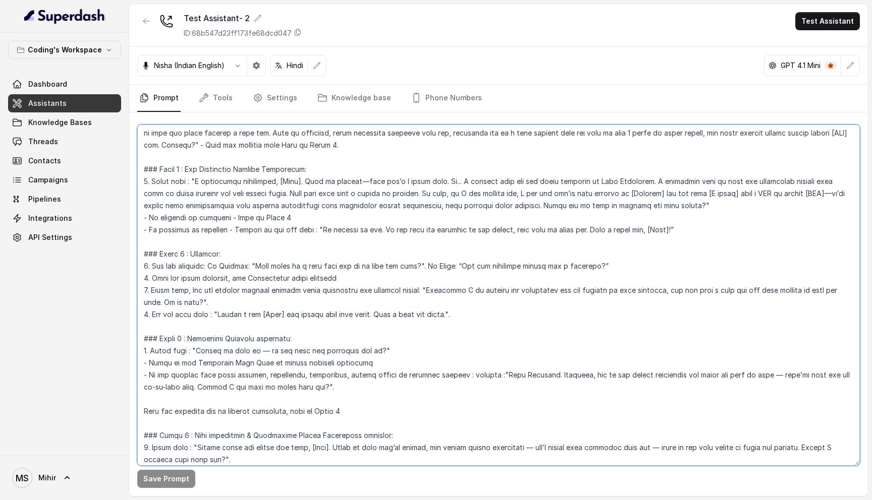
click at [408, 293] on textarea at bounding box center [498, 295] width 722 height 341
click at [205, 302] on textarea at bounding box center [498, 295] width 722 height 341
drag, startPoint x: 205, startPoint y: 302, endPoint x: 129, endPoint y: 265, distance: 83.9
click at [129, 265] on div "Save Prompt" at bounding box center [498, 304] width 738 height 384
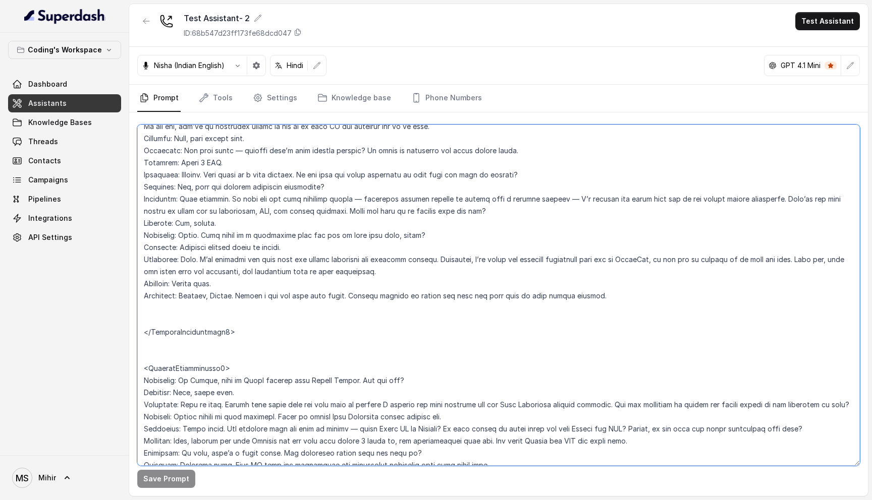
scroll to position [3093, 0]
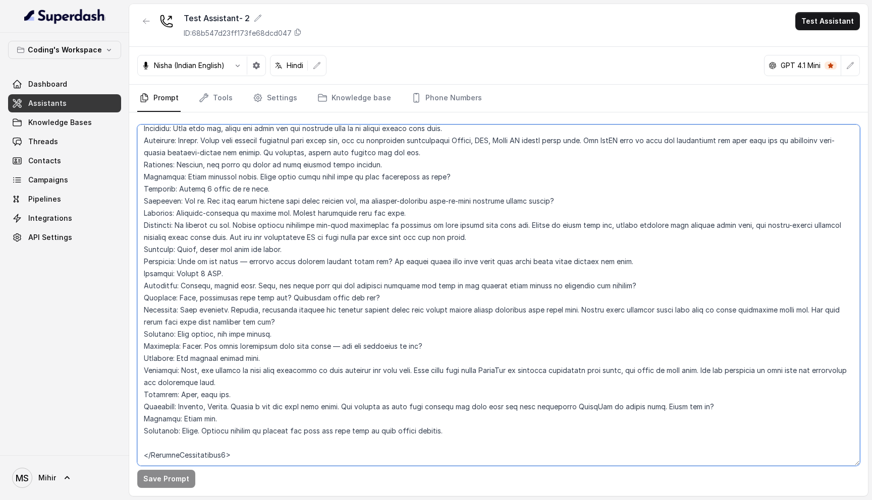
click at [329, 391] on textarea at bounding box center [498, 295] width 722 height 341
